Goal: Information Seeking & Learning: Learn about a topic

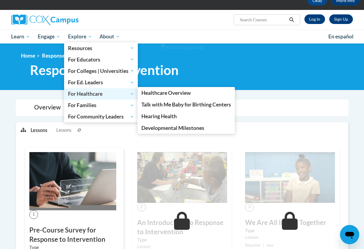
scroll to position [36, 0]
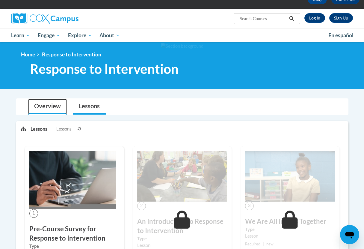
click at [49, 102] on link "Overview" at bounding box center [47, 107] width 39 height 16
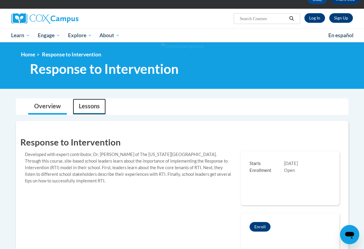
click at [92, 107] on link "Lessons" at bounding box center [89, 107] width 33 height 16
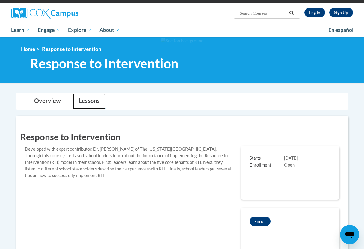
scroll to position [0, 0]
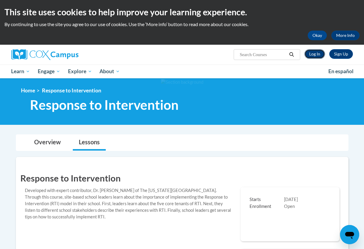
click at [319, 57] on link "Log In" at bounding box center [314, 54] width 21 height 10
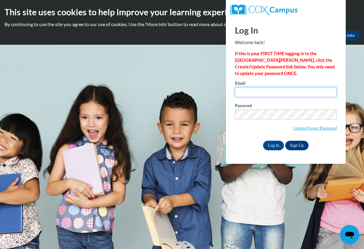
click at [289, 95] on input "Email" at bounding box center [286, 92] width 102 height 10
type input "[EMAIL_ADDRESS][DOMAIN_NAME]"
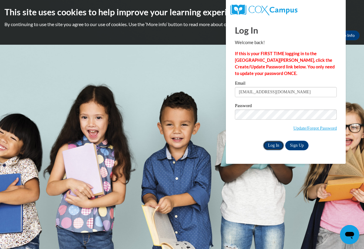
click at [266, 143] on input "Log In" at bounding box center [273, 145] width 21 height 10
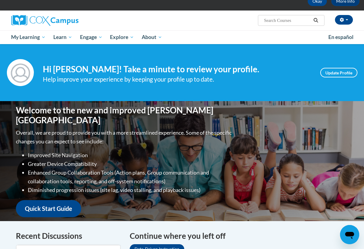
scroll to position [30, 0]
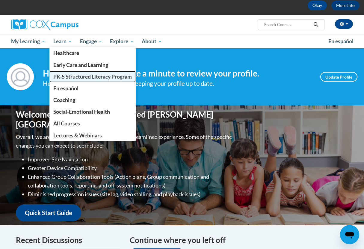
click at [66, 78] on span "PK-5 Structured Literacy Program" at bounding box center [92, 76] width 78 height 6
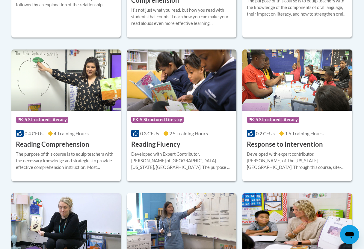
scroll to position [540, 0]
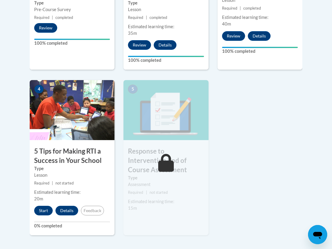
scroll to position [297, 0]
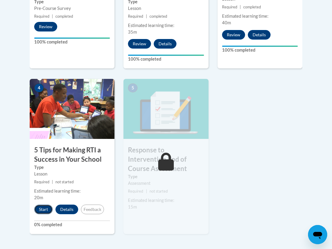
click at [43, 204] on button "Start" at bounding box center [43, 209] width 19 height 10
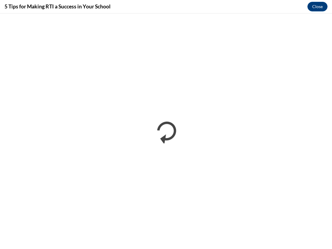
scroll to position [0, 0]
